Goal: Task Accomplishment & Management: Manage account settings

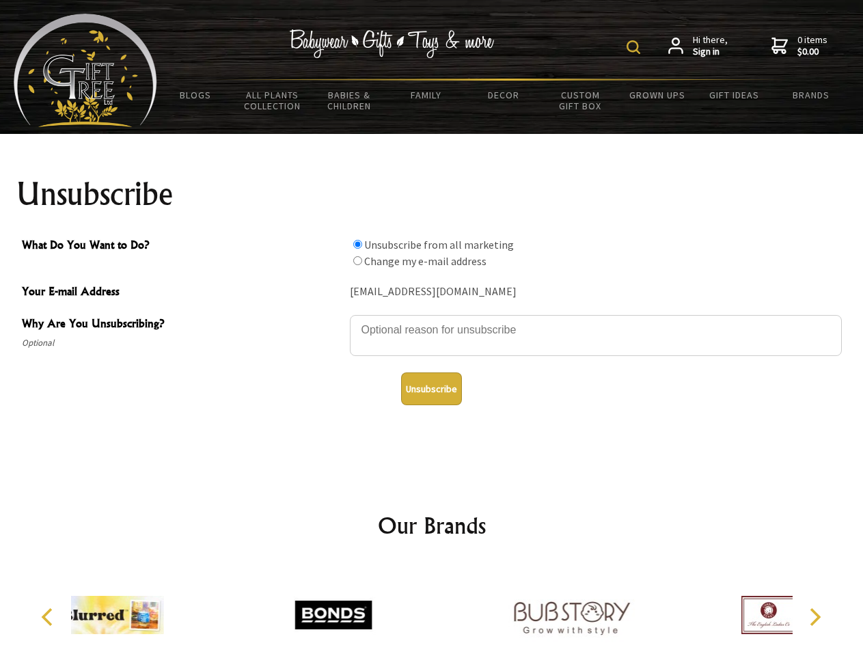
click at [635, 47] on img at bounding box center [633, 47] width 14 height 14
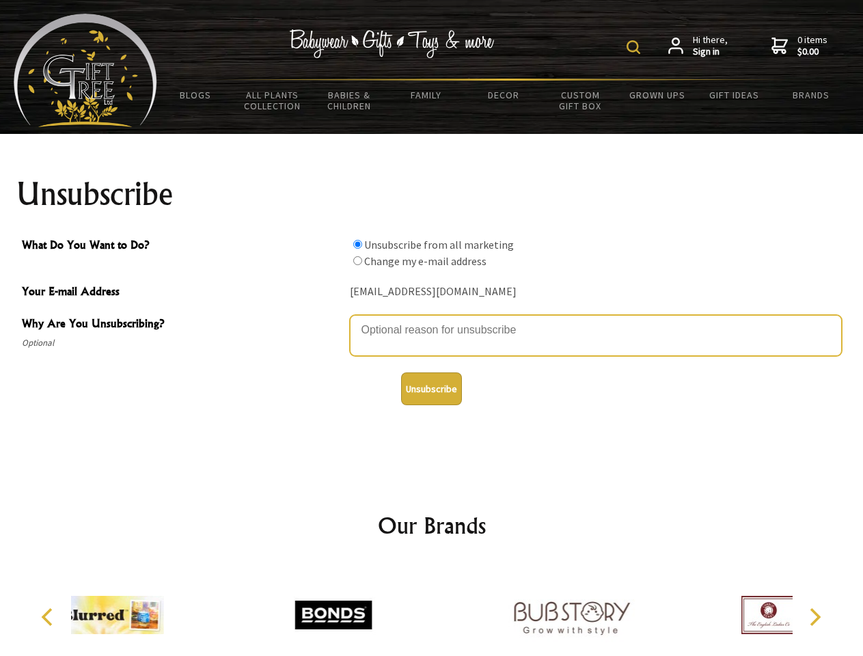
click at [432, 320] on textarea "Why Are You Unsubscribing?" at bounding box center [596, 335] width 492 height 41
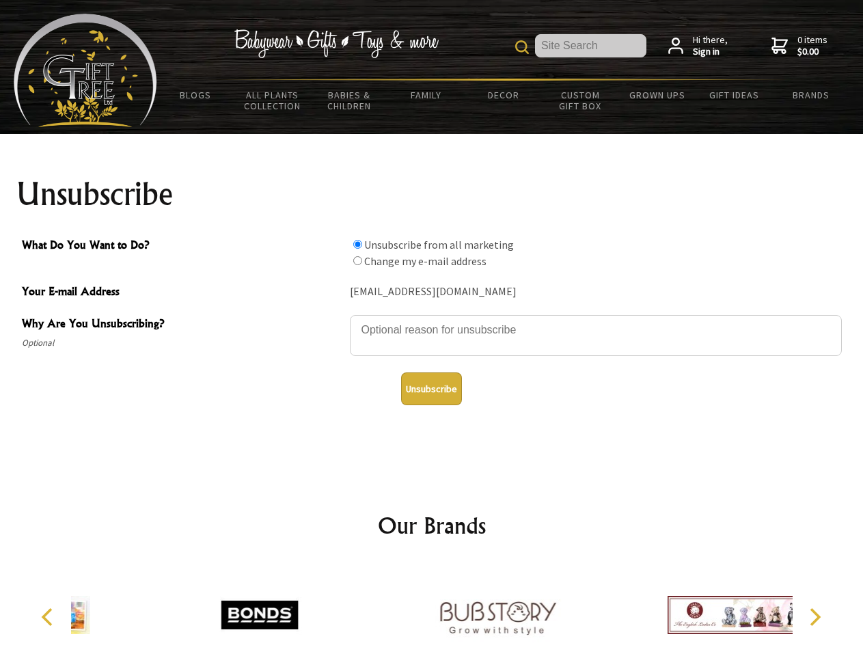
click at [357, 244] on input "What Do You Want to Do?" at bounding box center [357, 244] width 9 height 9
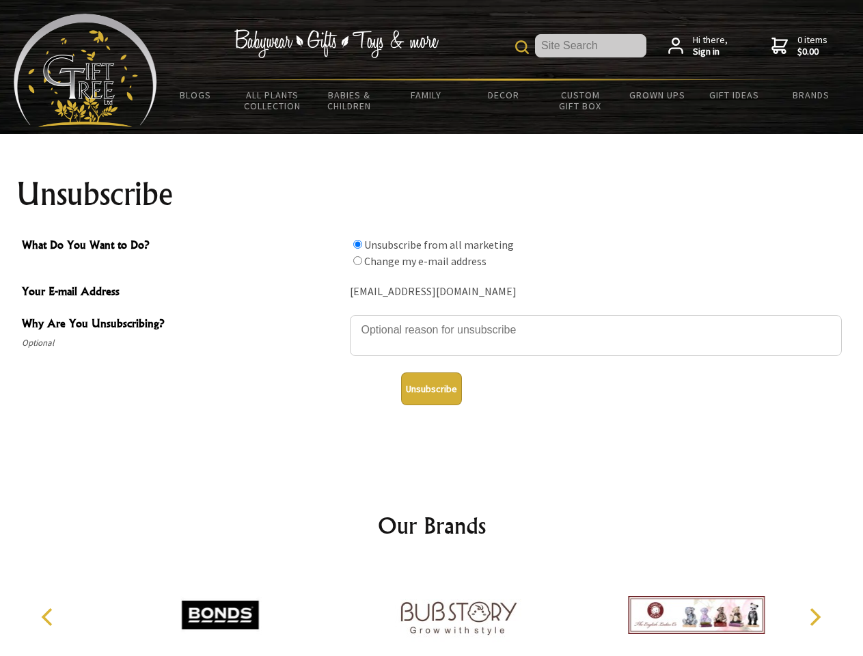
click at [357, 260] on input "What Do You Want to Do?" at bounding box center [357, 260] width 9 height 9
radio input "true"
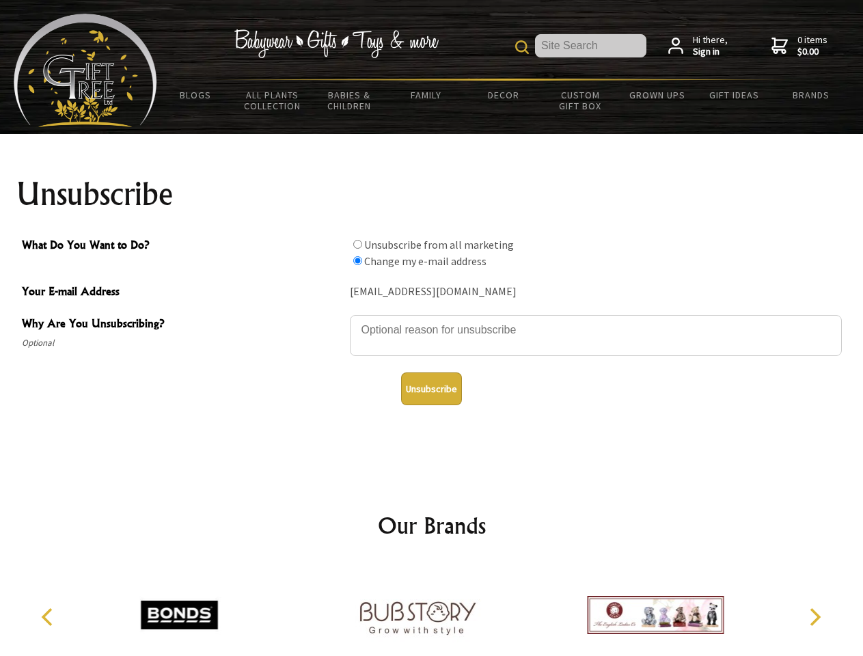
click at [431, 389] on button "Unsubscribe" at bounding box center [431, 388] width 61 height 33
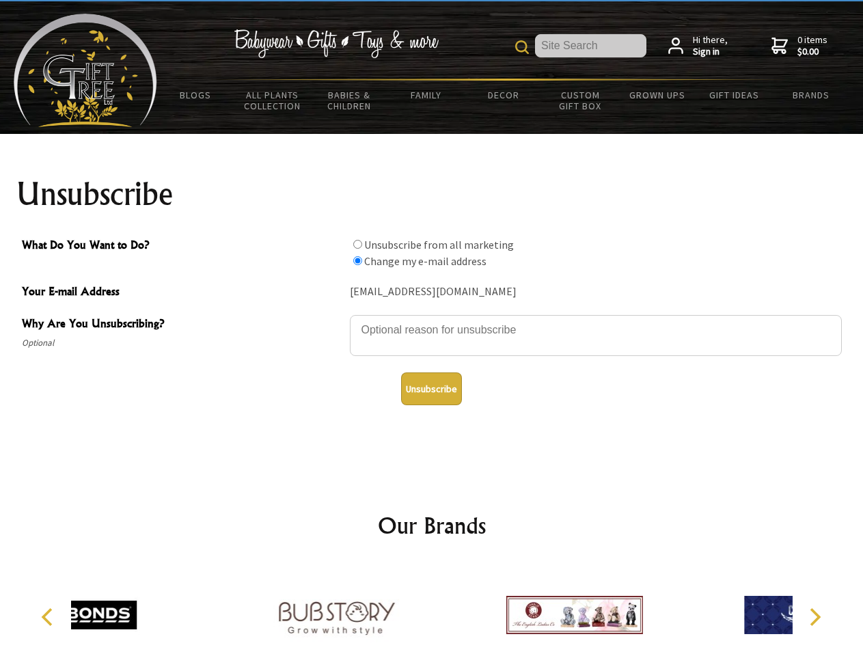
click at [455, 609] on div at bounding box center [574, 616] width 238 height 107
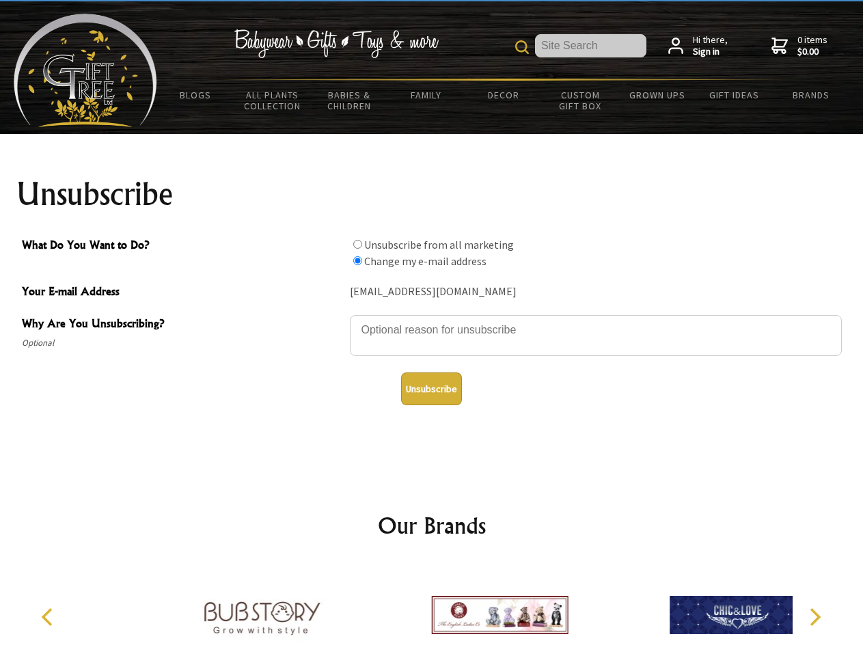
click at [49, 617] on icon "Previous" at bounding box center [49, 617] width 18 height 18
click at [814, 617] on icon "Next" at bounding box center [814, 617] width 18 height 18
